Goal: Navigation & Orientation: Find specific page/section

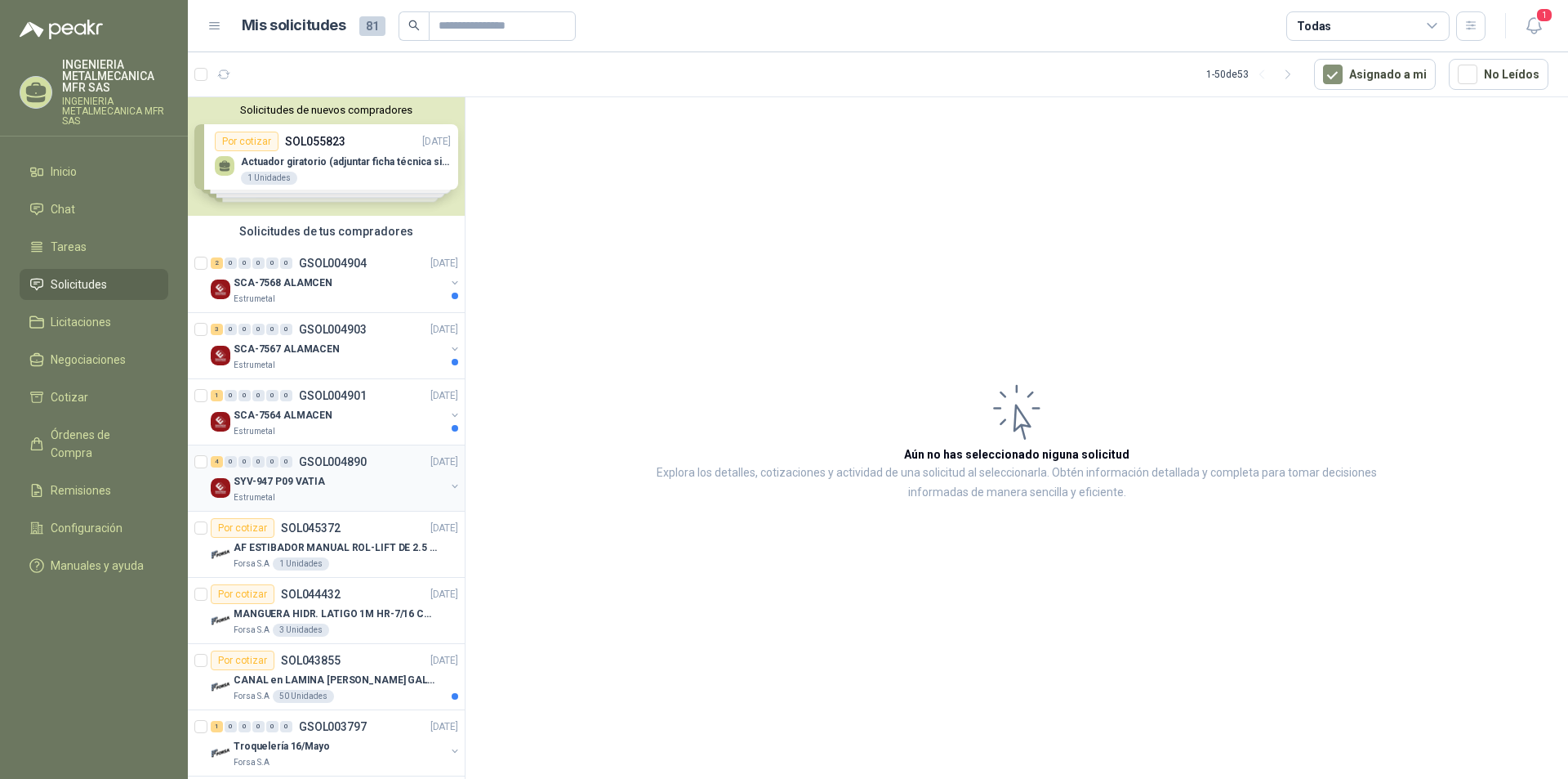
click at [342, 484] on div "SYV-947 P09 VATIA" at bounding box center [339, 481] width 211 height 19
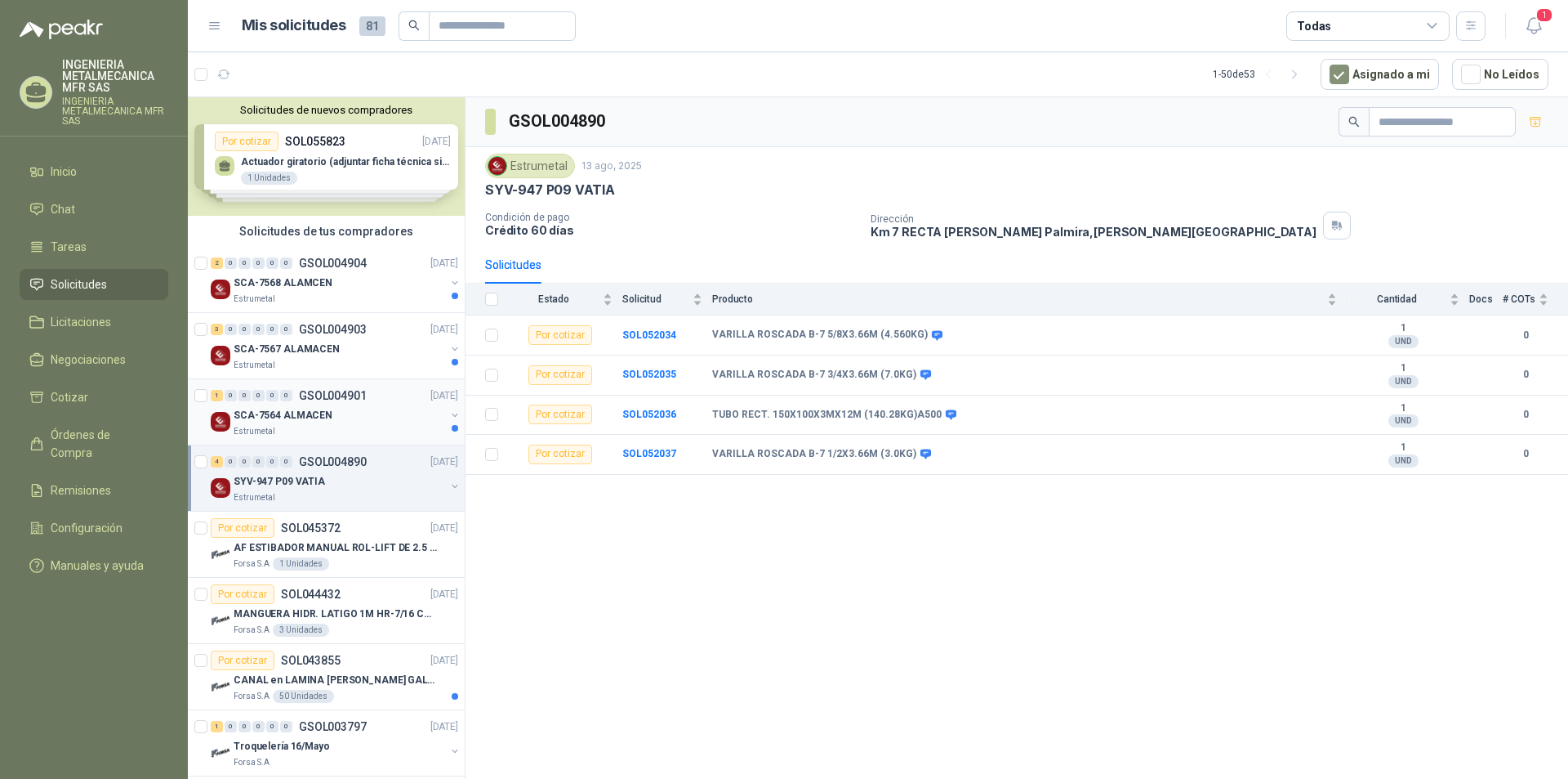
click at [301, 432] on div "Estrumetal" at bounding box center [339, 432] width 211 height 13
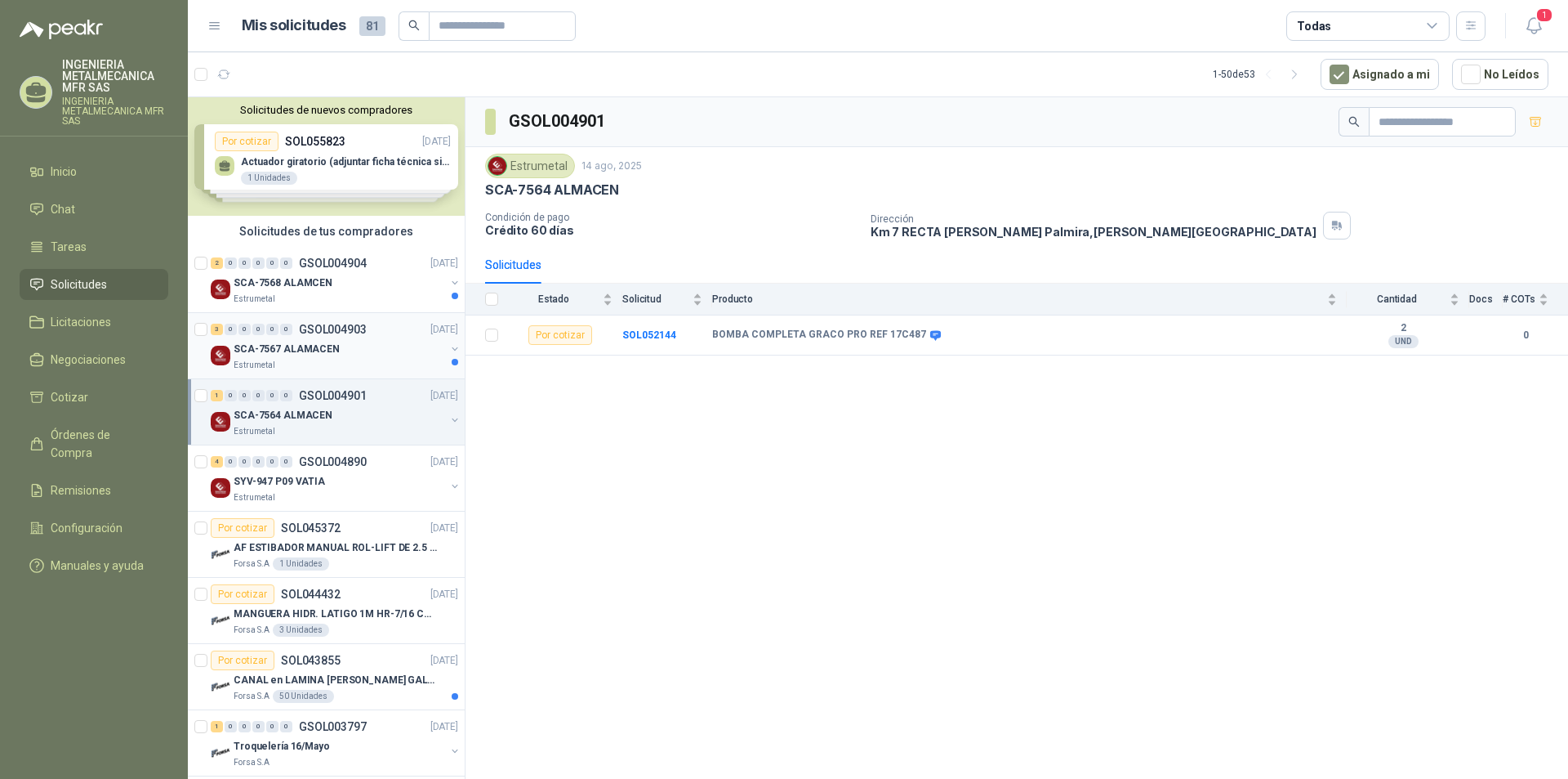
click at [295, 358] on div "SCA-7567 ALAMACEN" at bounding box center [339, 348] width 211 height 19
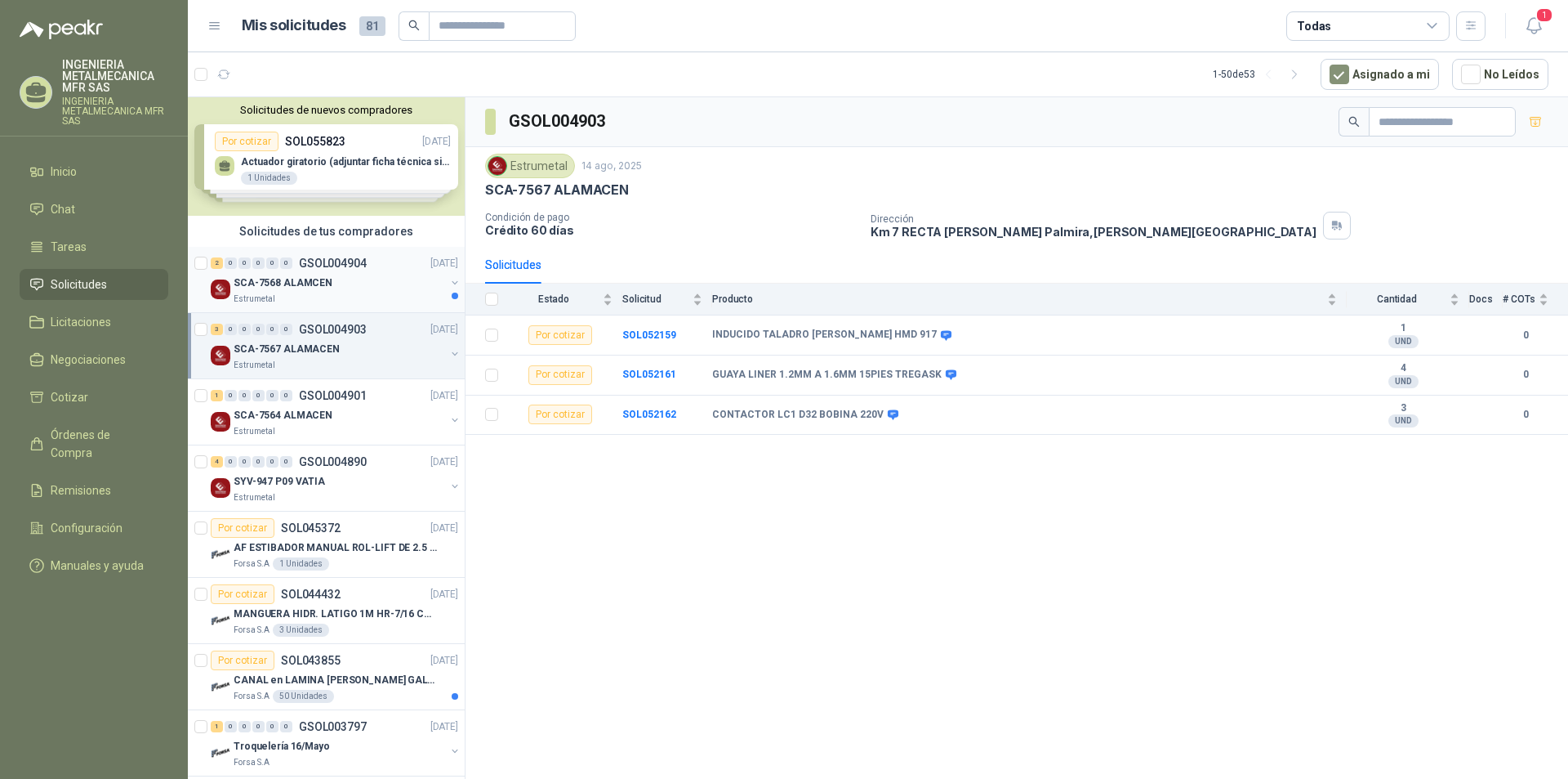
click at [298, 291] on div "SCA-7568 ALAMCEN" at bounding box center [339, 282] width 211 height 19
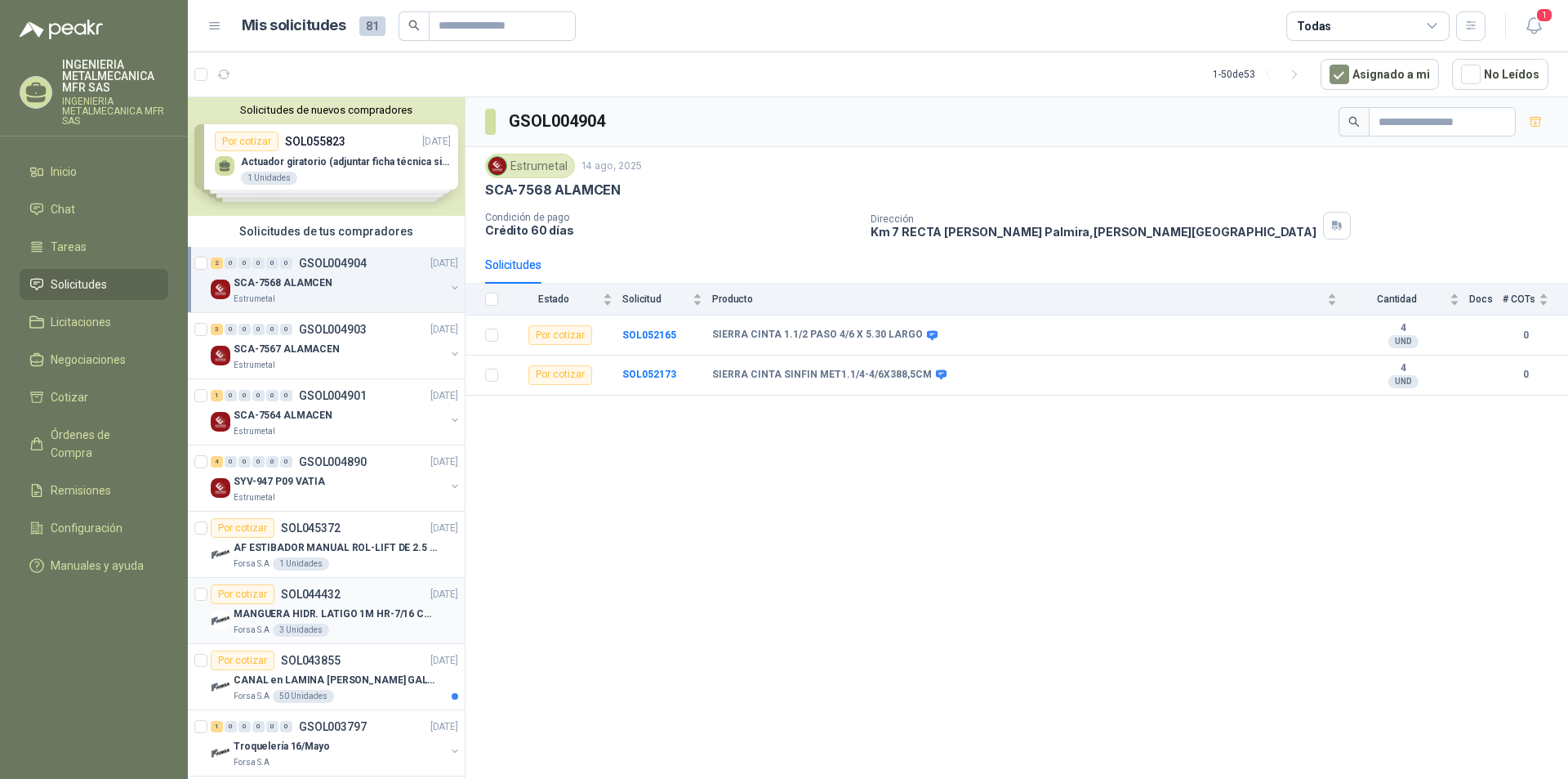
click at [350, 618] on p "MANGUERA HIDR. LATIGO 1M HR-7/16 COPAS 1" at bounding box center [335, 613] width 204 height 15
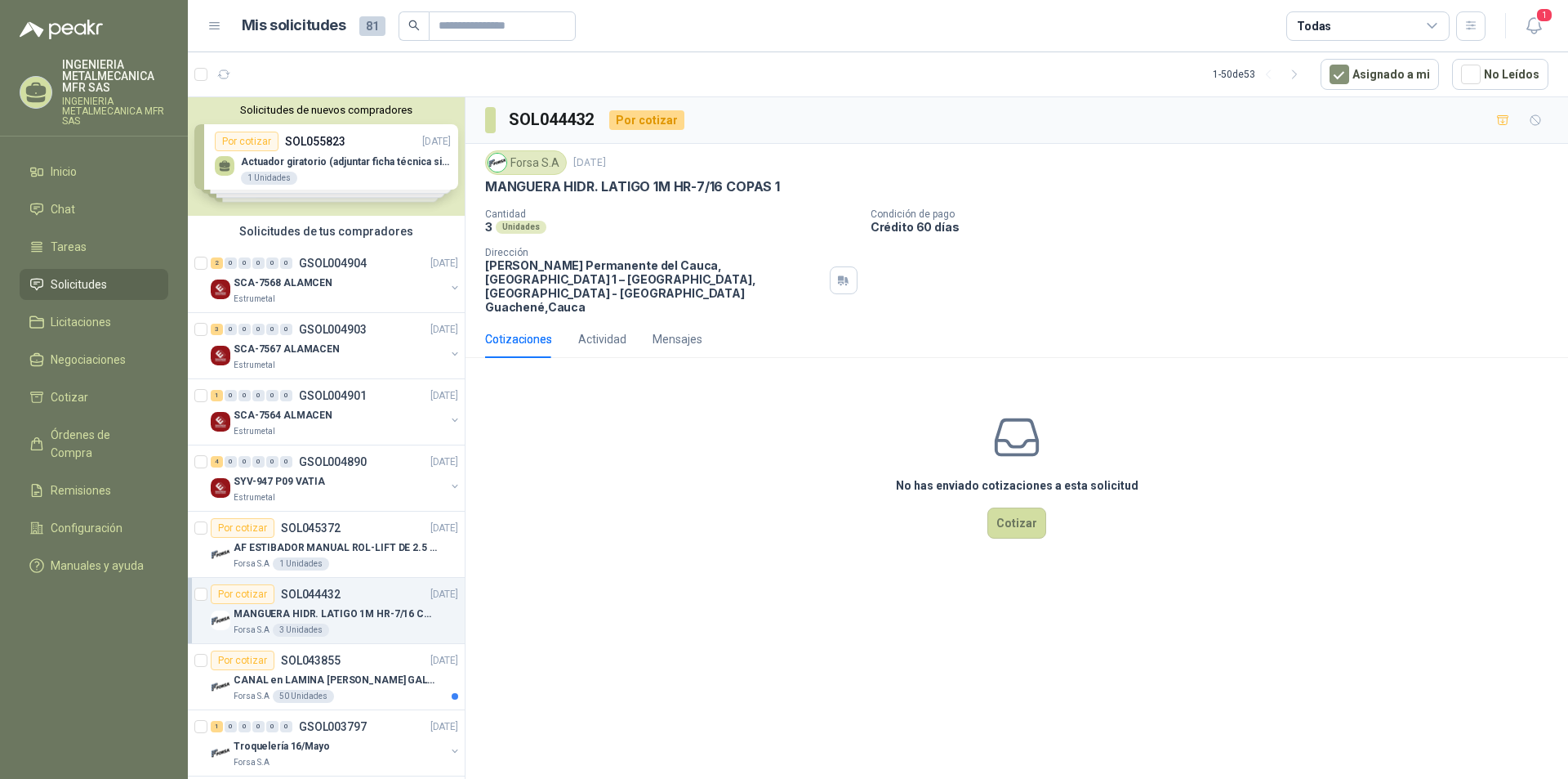
scroll to position [164, 0]
